Goal: Task Accomplishment & Management: Complete application form

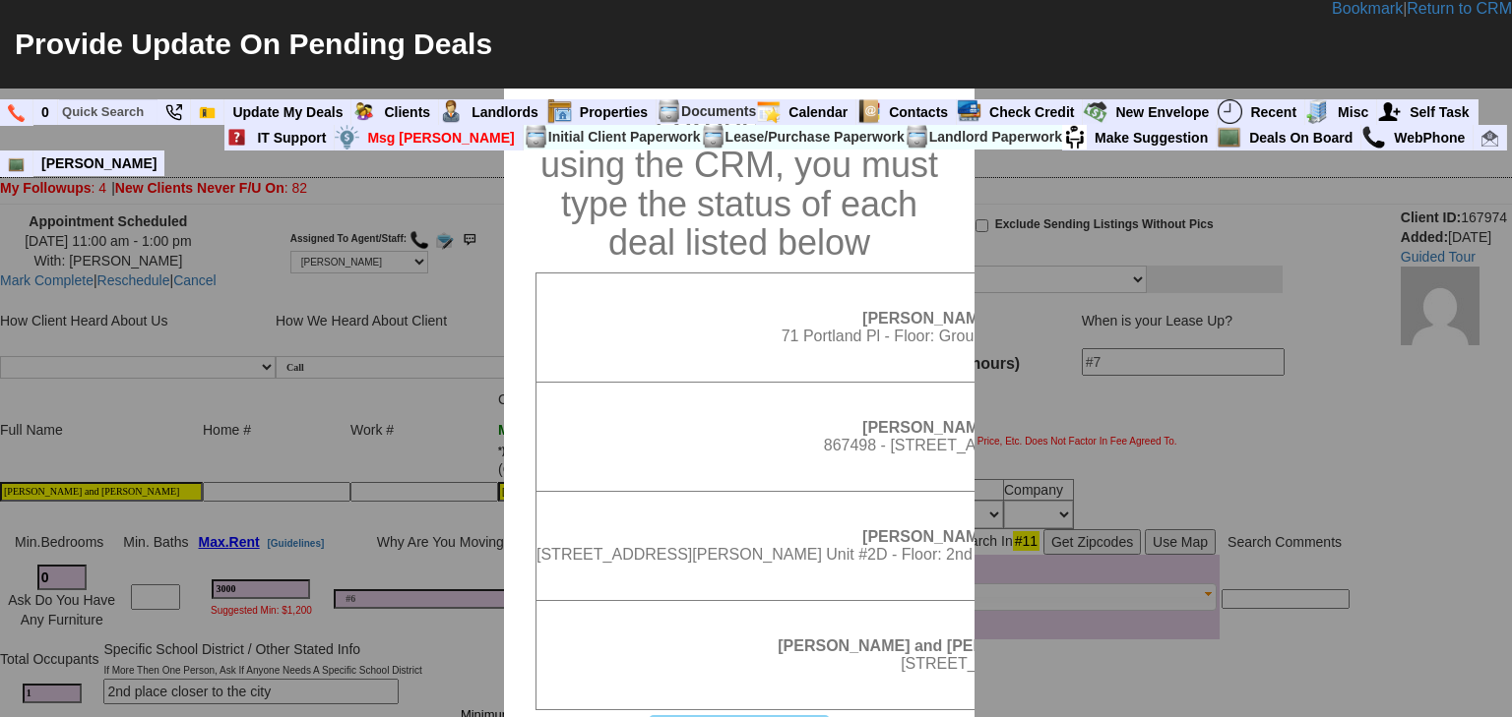
scroll to position [913, 0]
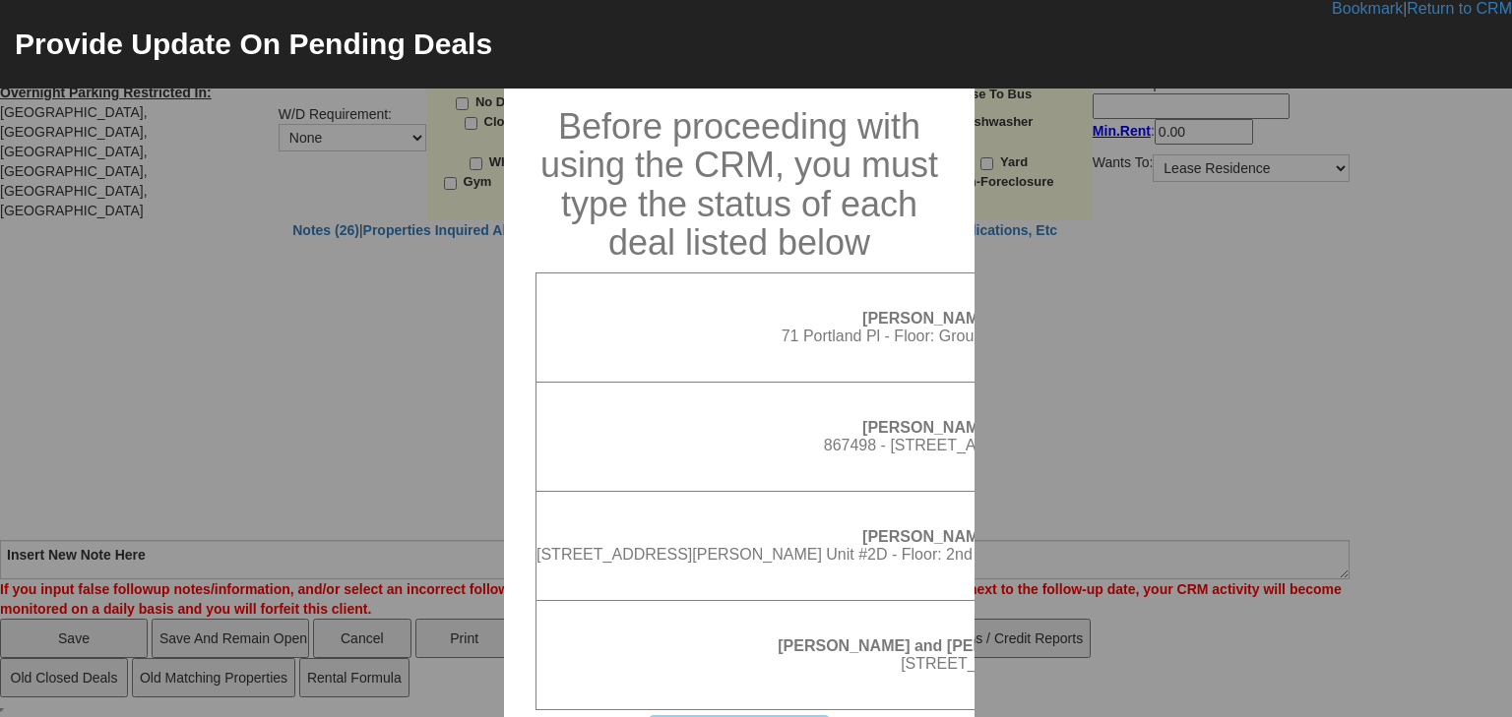
select select "100"
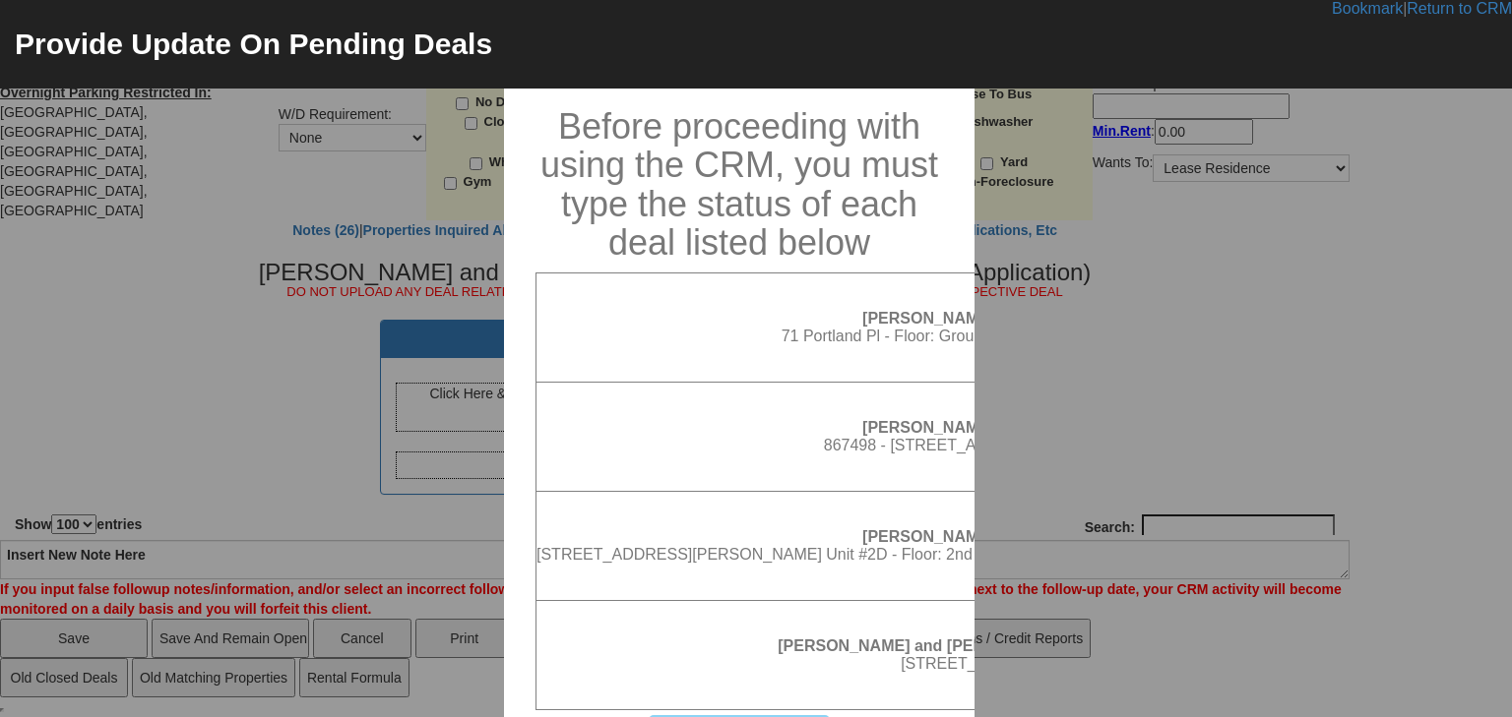
scroll to position [315, 0]
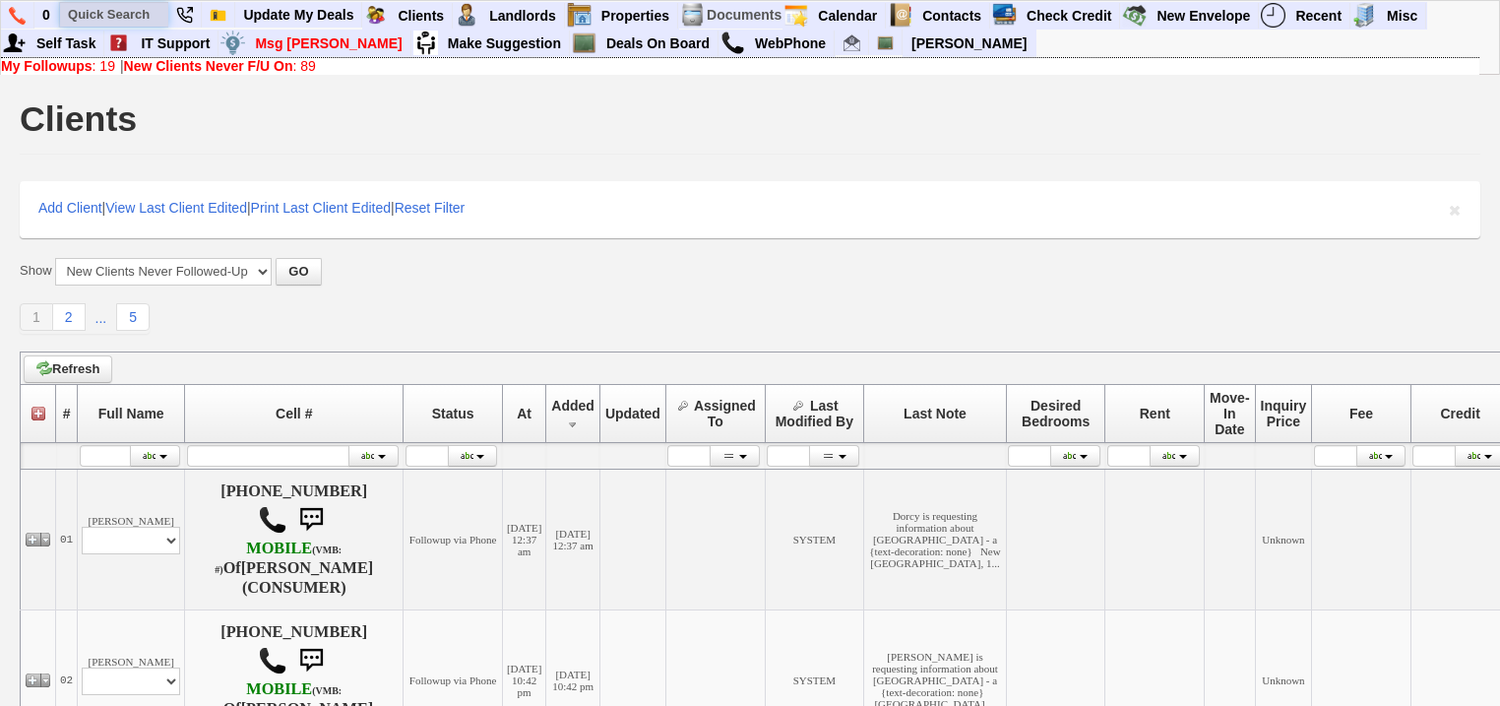
click at [113, 22] on input "text" at bounding box center [114, 14] width 108 height 25
click at [116, 16] on input "[PERSON_NAME] ane [PERSON_NAME]" at bounding box center [114, 14] width 108 height 25
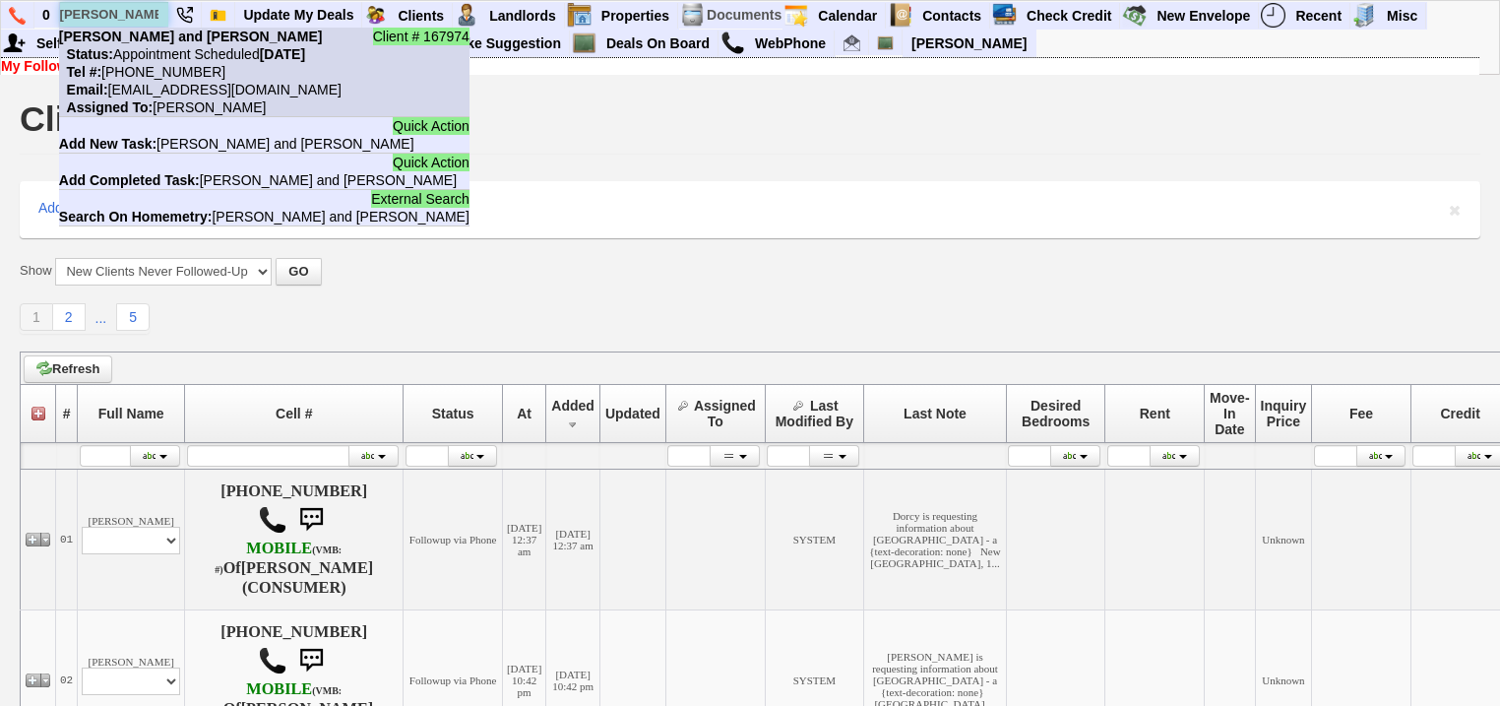
type input "[PERSON_NAME] and [PERSON_NAME]"
click at [162, 50] on nobr "Status: Appointment Scheduled [DATE]" at bounding box center [182, 54] width 246 height 16
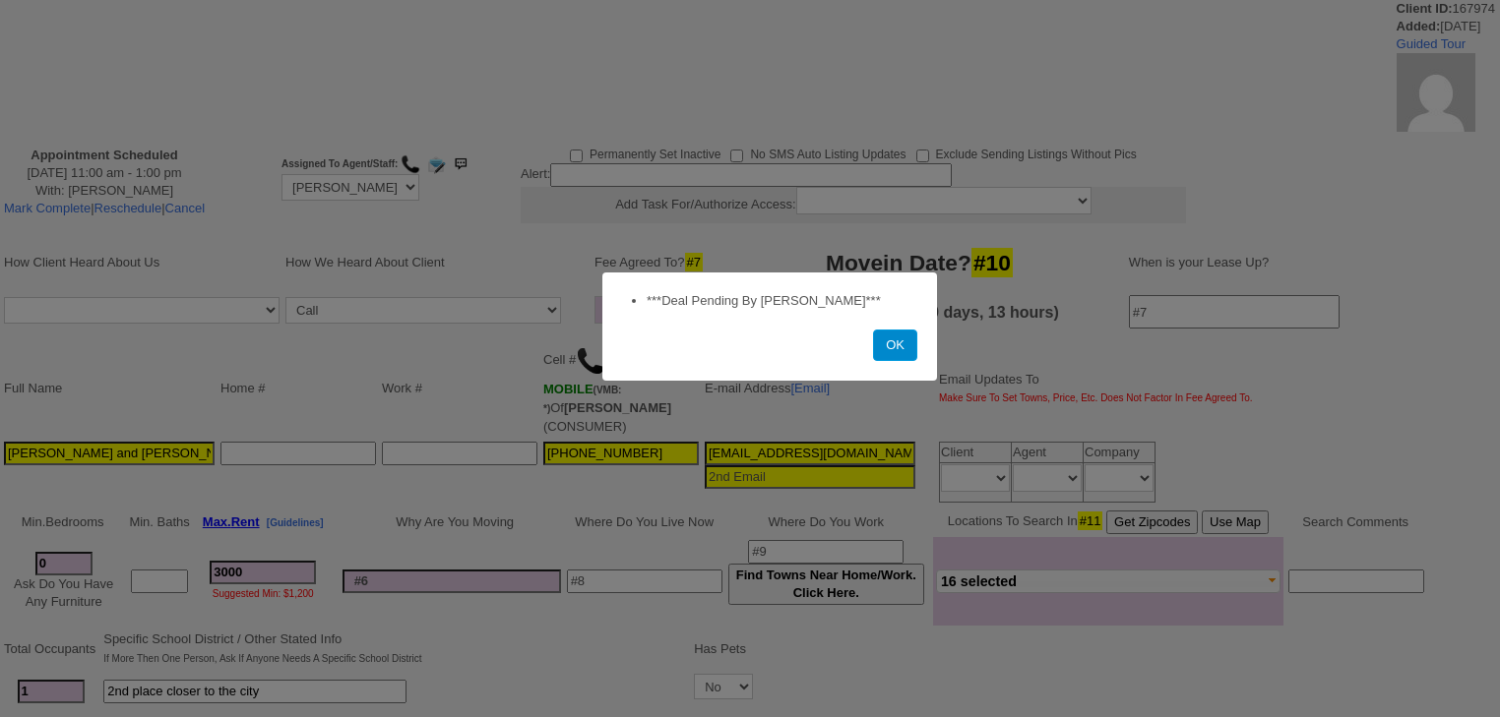
click at [882, 348] on button "OK" at bounding box center [895, 345] width 44 height 31
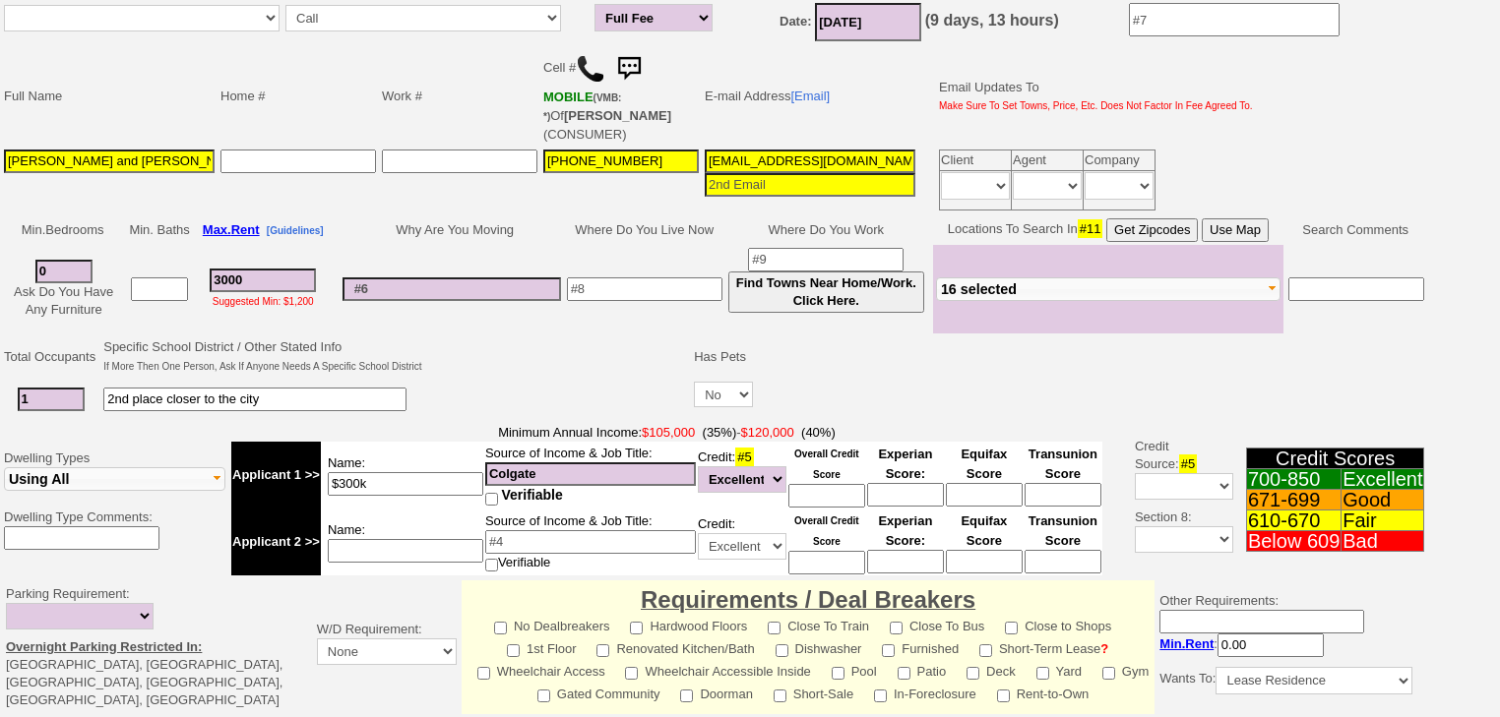
scroll to position [551, 0]
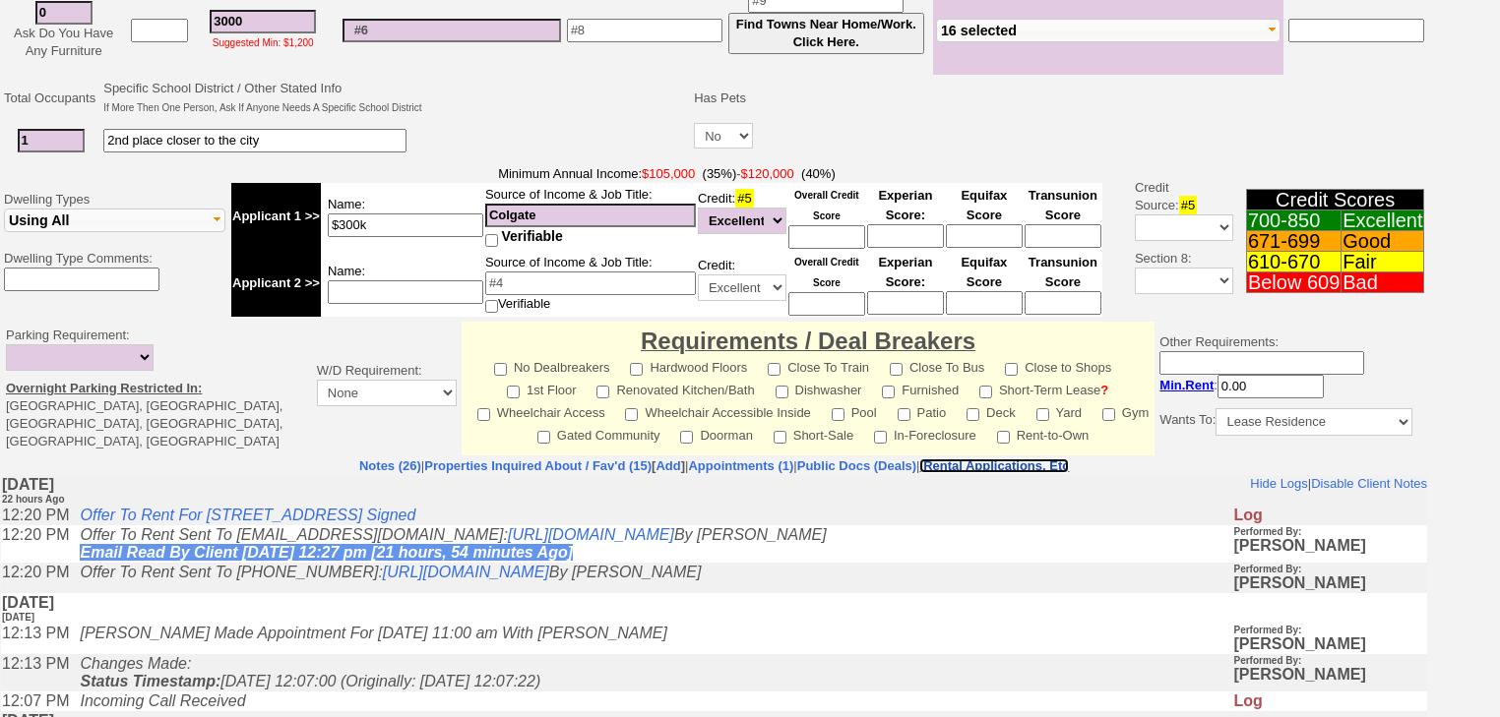
drag, startPoint x: 1023, startPoint y: 446, endPoint x: 997, endPoint y: 454, distance: 27.7
click at [1023, 459] on nobr "Rental Applications, Etc" at bounding box center [996, 466] width 146 height 15
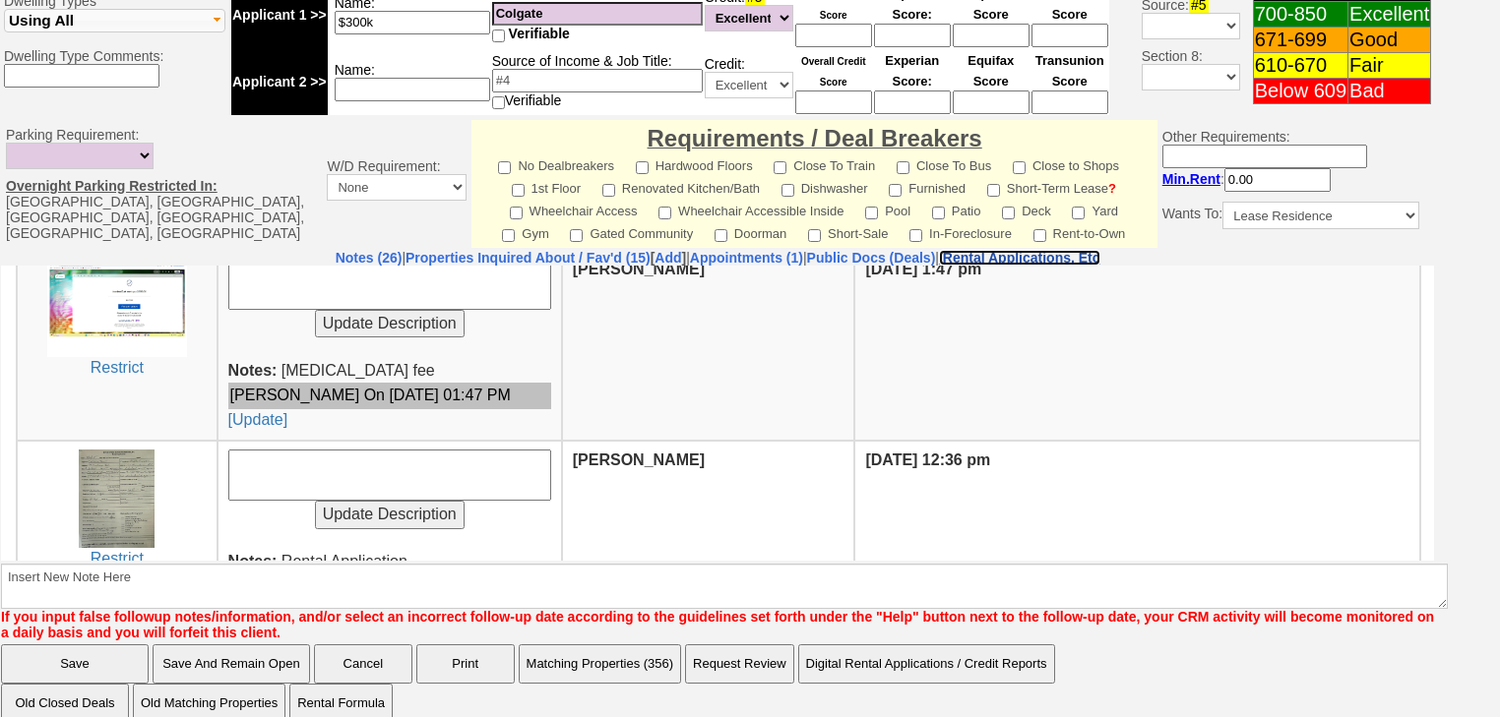
scroll to position [850, 0]
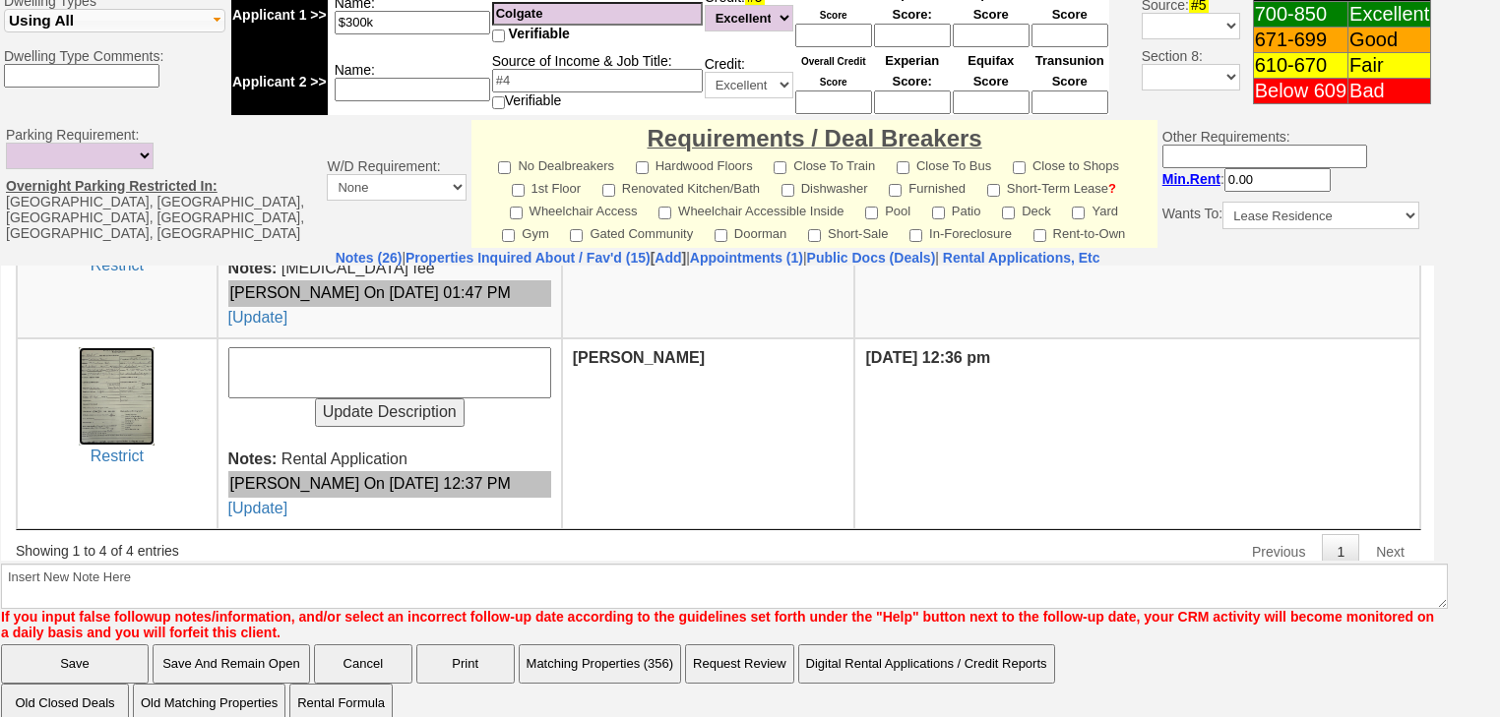
click at [135, 358] on img at bounding box center [117, 395] width 76 height 98
click at [1073, 250] on nobr "Rental Applications, Etc" at bounding box center [1021, 258] width 157 height 16
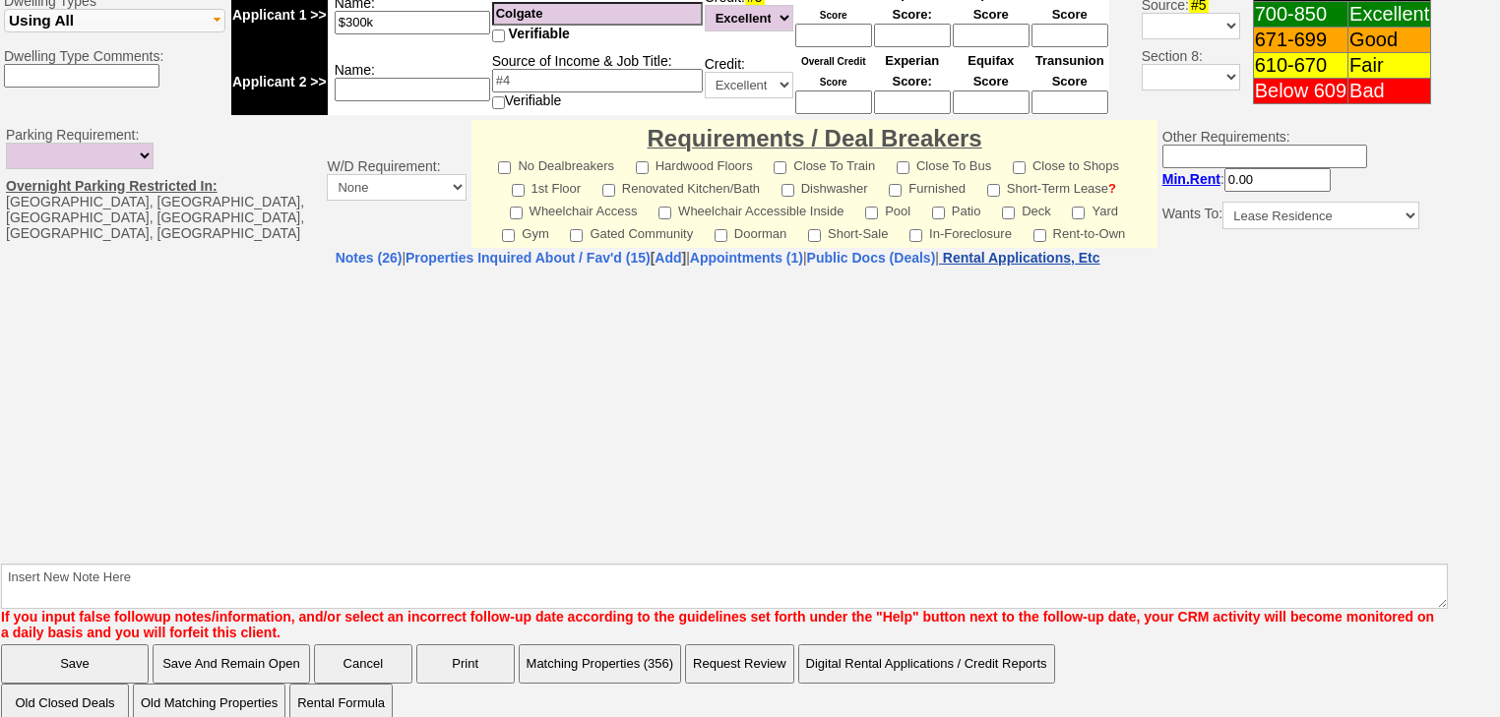
select select "100"
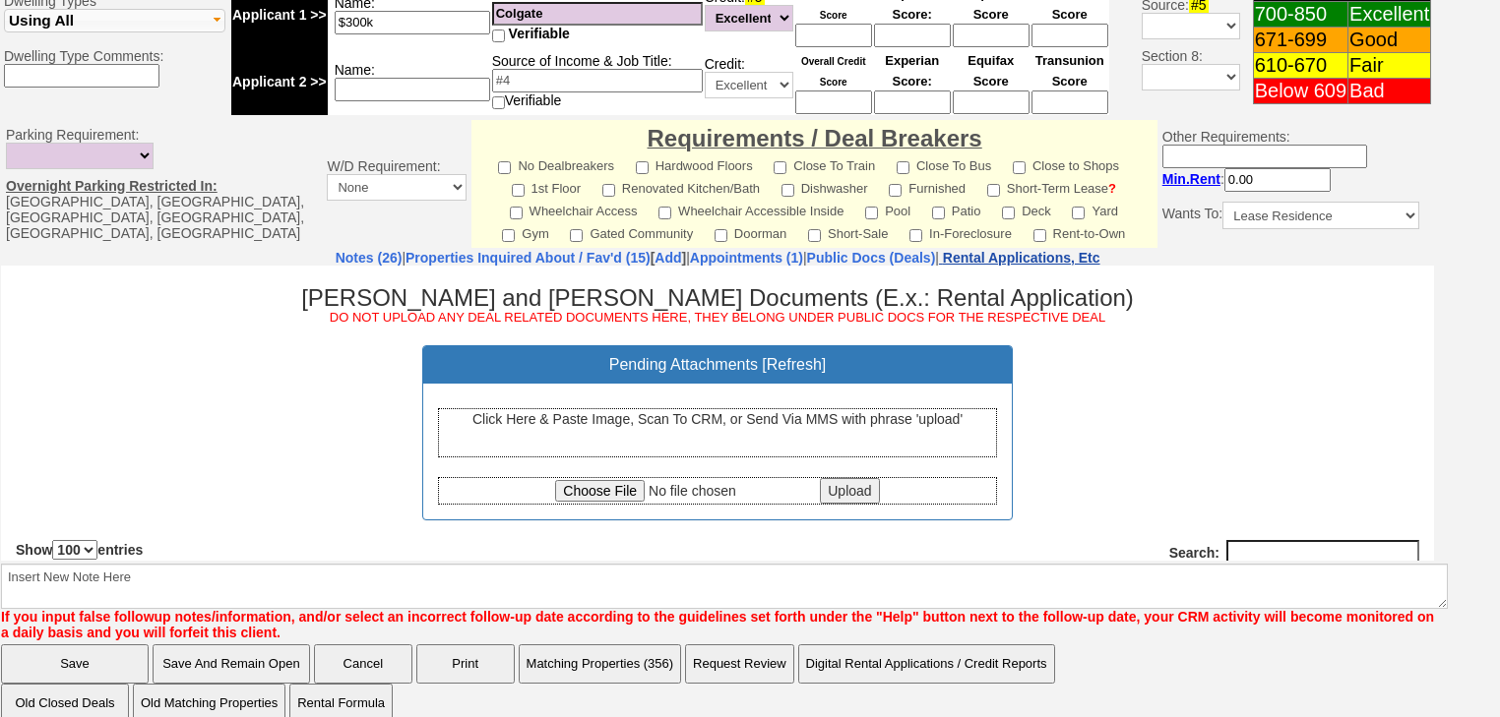
scroll to position [0, 0]
click at [598, 489] on input "file" at bounding box center [685, 490] width 261 height 22
type input "C:\fakepath\Jessica Burt Credit Report.pdf"
click at [821, 480] on input "Upload" at bounding box center [849, 490] width 59 height 26
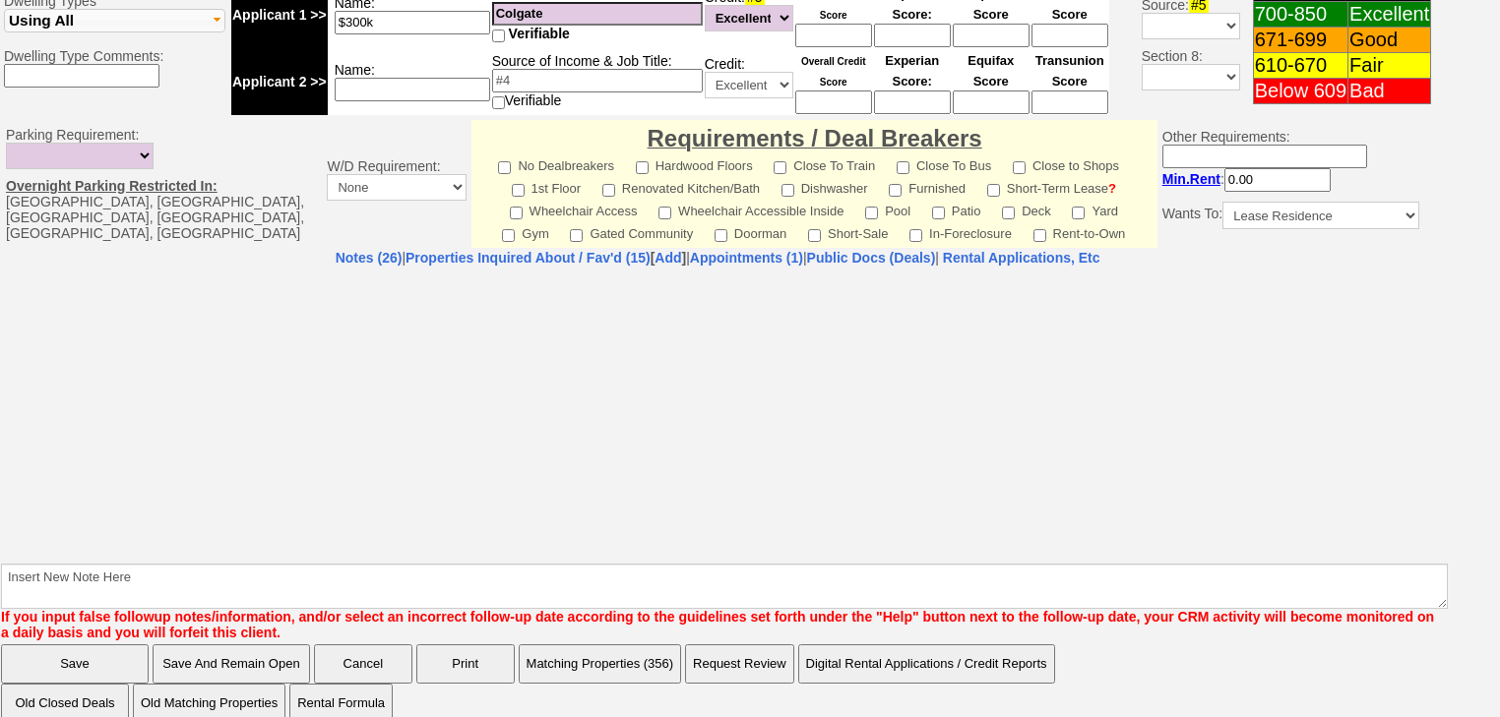
select select "100"
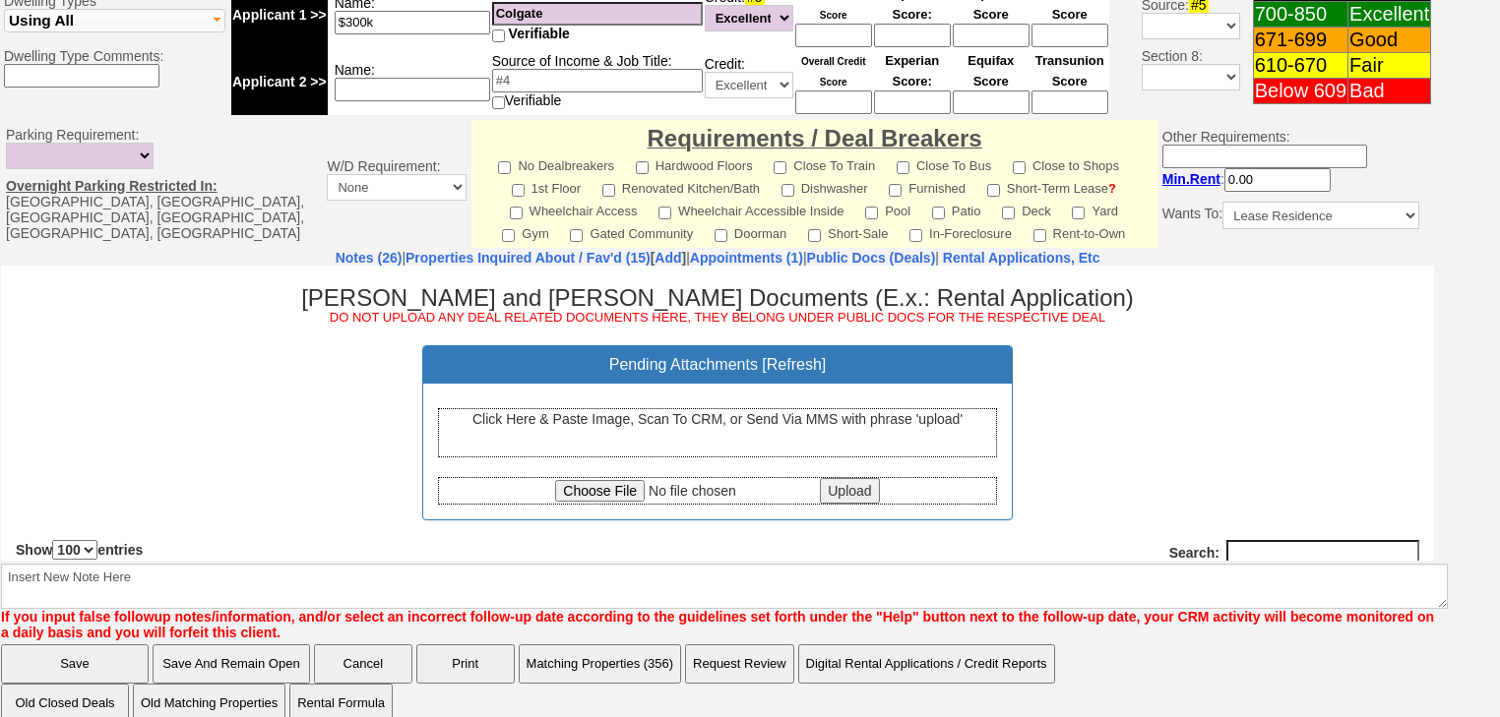
scroll to position [236, 0]
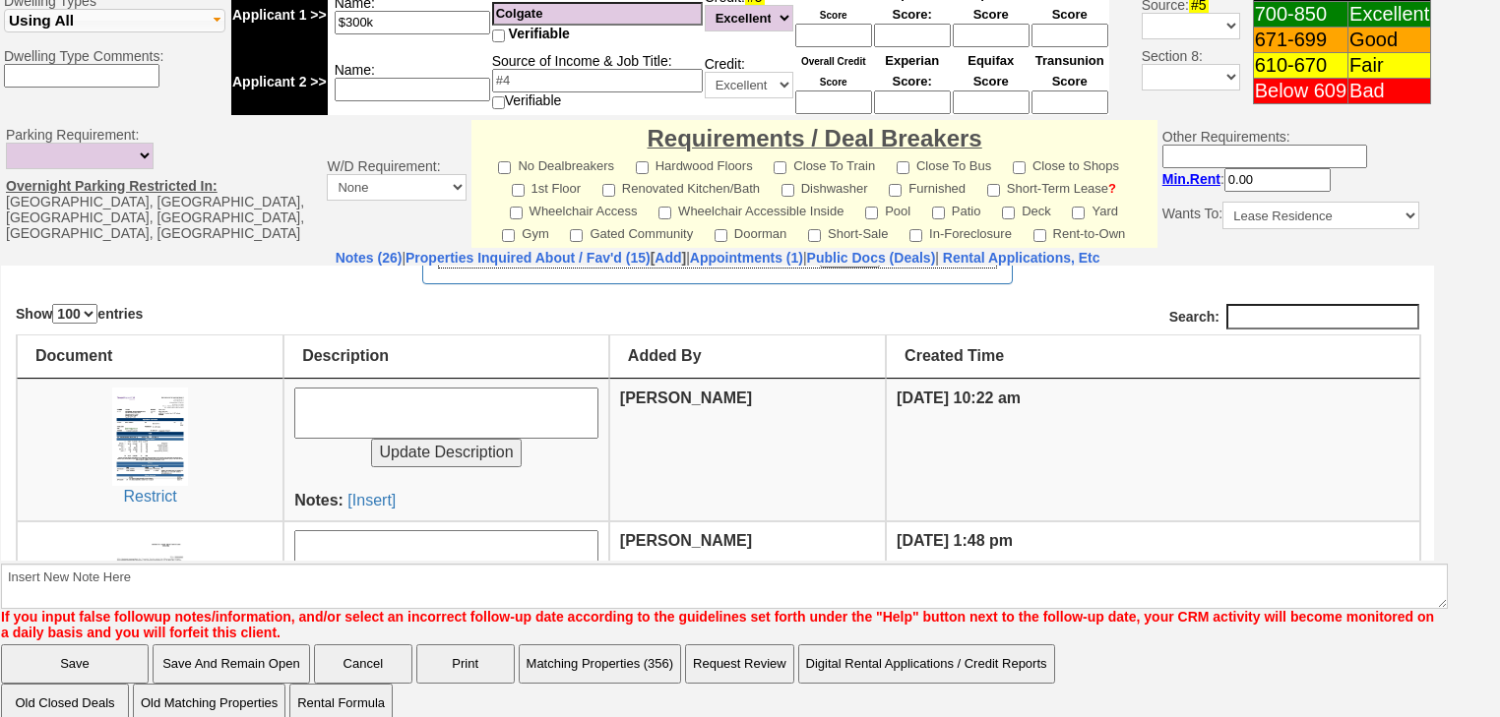
click at [339, 499] on td "Update Description Notes: [Insert]" at bounding box center [446, 449] width 326 height 143
click at [381, 491] on link "[Insert]" at bounding box center [371, 499] width 48 height 17
